Goal: Find specific fact: Find specific page/section

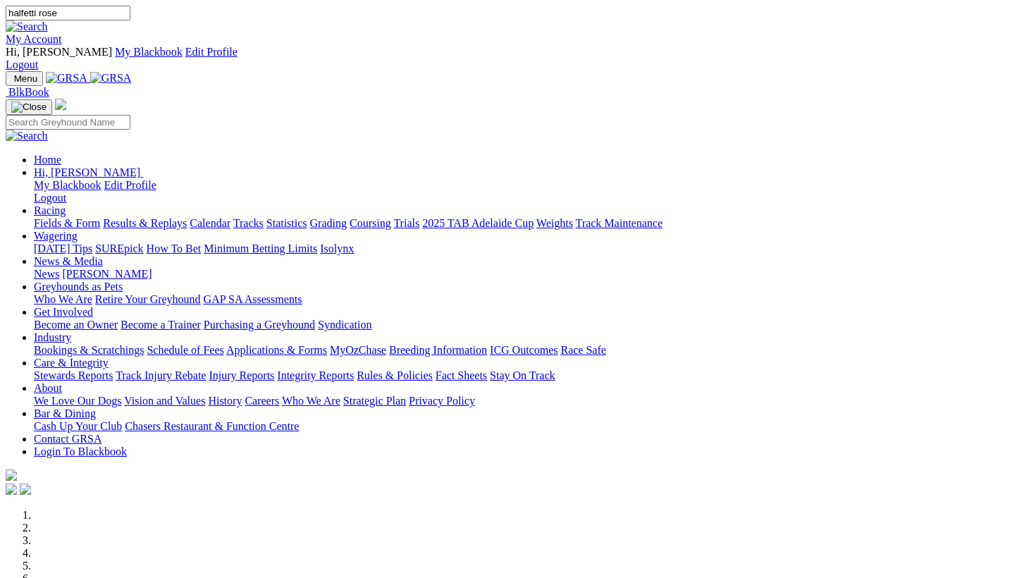
type input "halfetti rose"
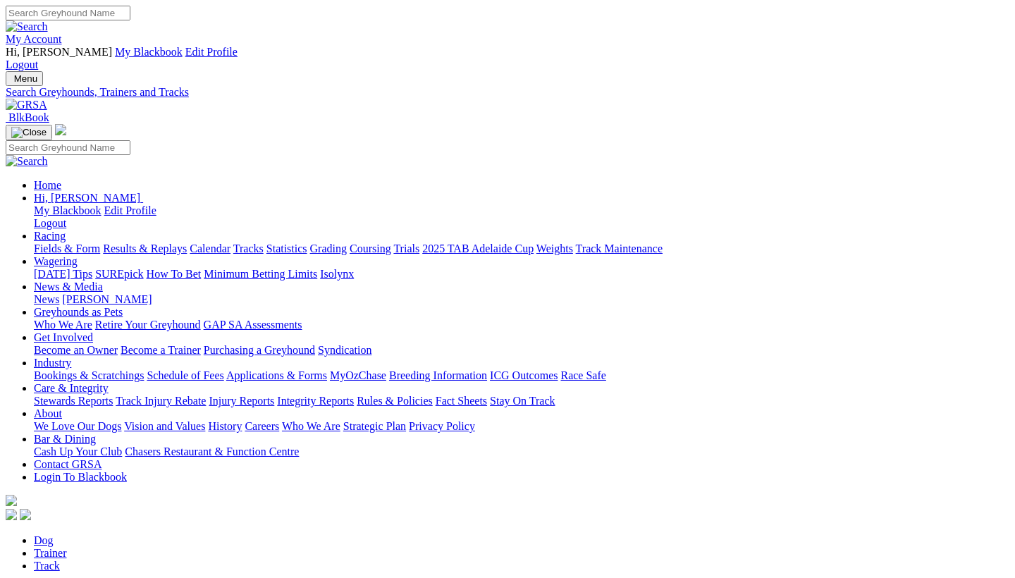
type input "h"
type input "halfetti rose"
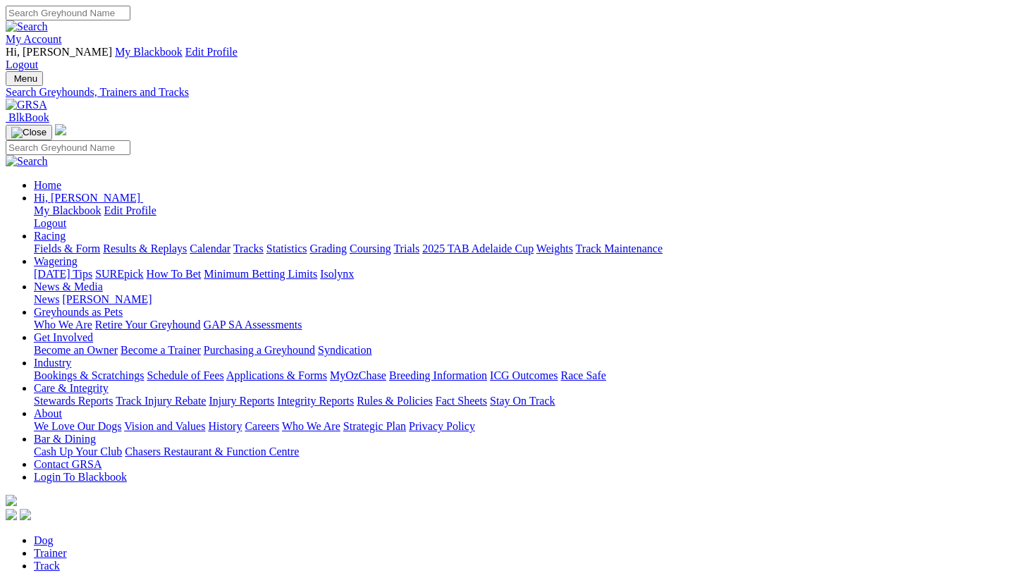
click at [130, 20] on input "Search" at bounding box center [68, 13] width 125 height 15
type input "halfetti rose"
